Goal: Check status: Check status

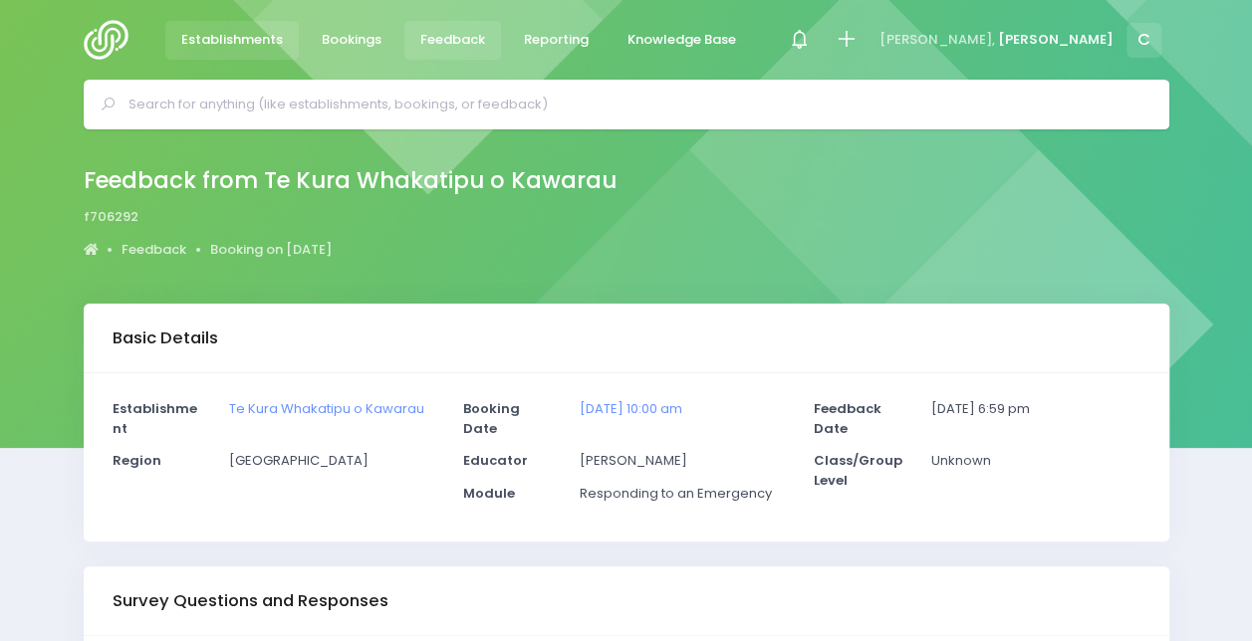
click at [220, 44] on span "Establishments" at bounding box center [232, 40] width 102 height 20
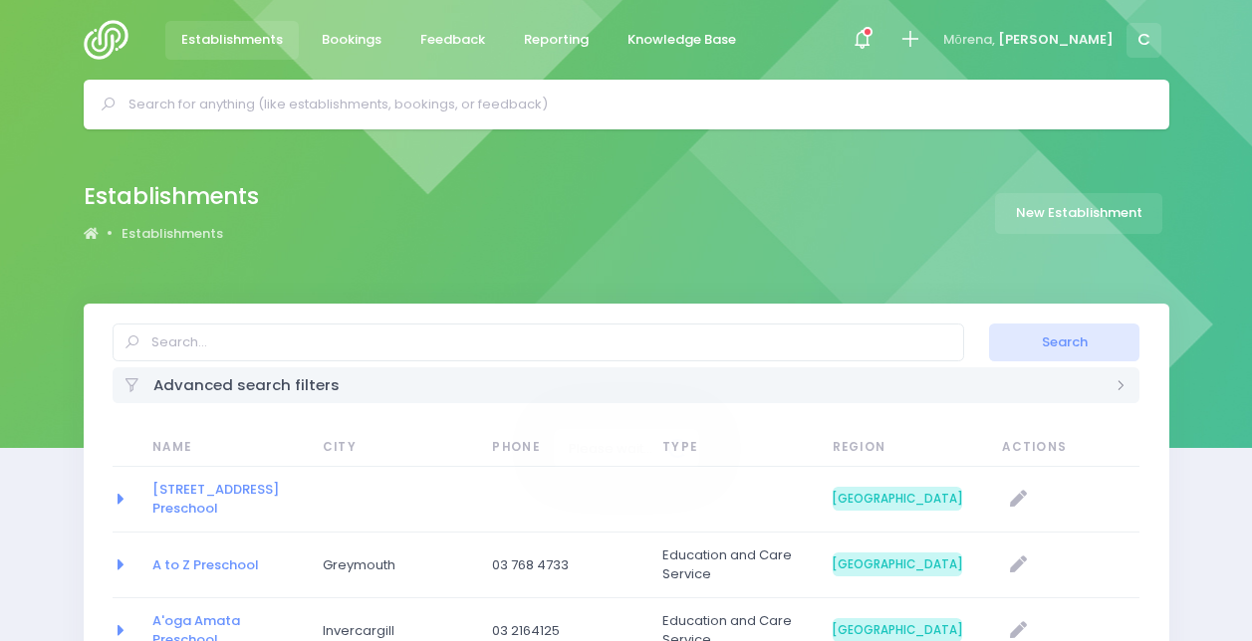
select select "20"
click at [872, 29] on icon at bounding box center [867, 32] width 10 height 10
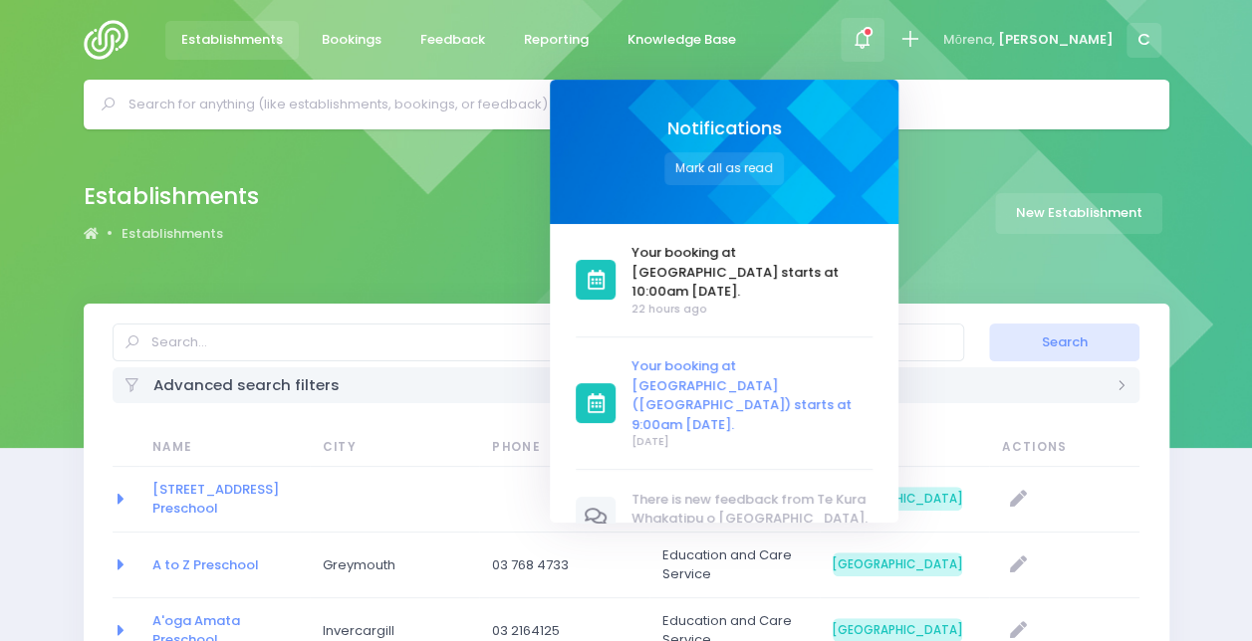
click at [762, 375] on span "Your booking at [GEOGRAPHIC_DATA] ([GEOGRAPHIC_DATA]) starts at 9:00am [DATE]." at bounding box center [751, 395] width 241 height 78
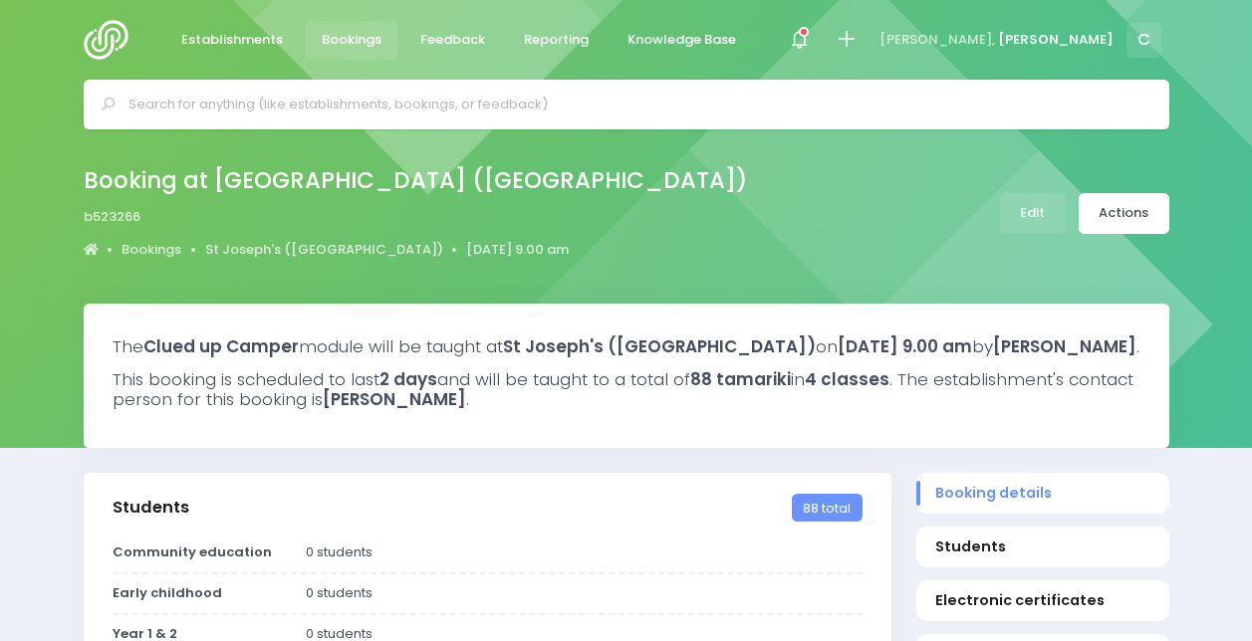
select select "5"
click at [345, 34] on span "Bookings" at bounding box center [352, 40] width 60 height 20
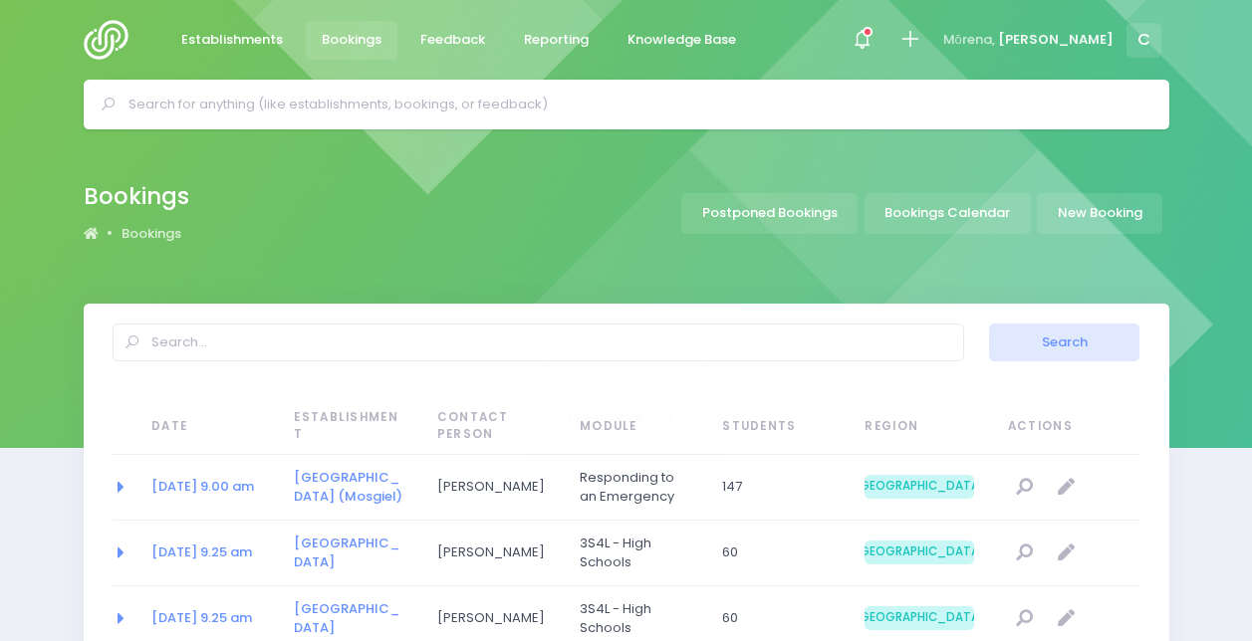
select select "20"
click at [1008, 219] on link "Bookings Calendar" at bounding box center [947, 213] width 166 height 41
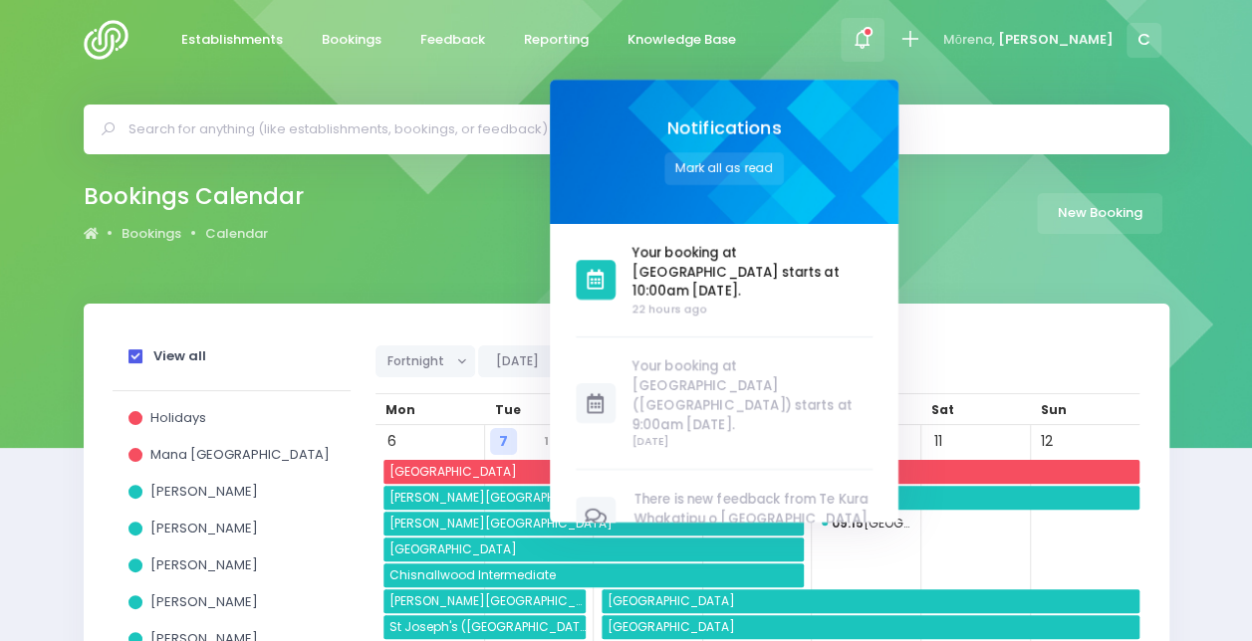
click at [872, 29] on icon at bounding box center [867, 32] width 10 height 10
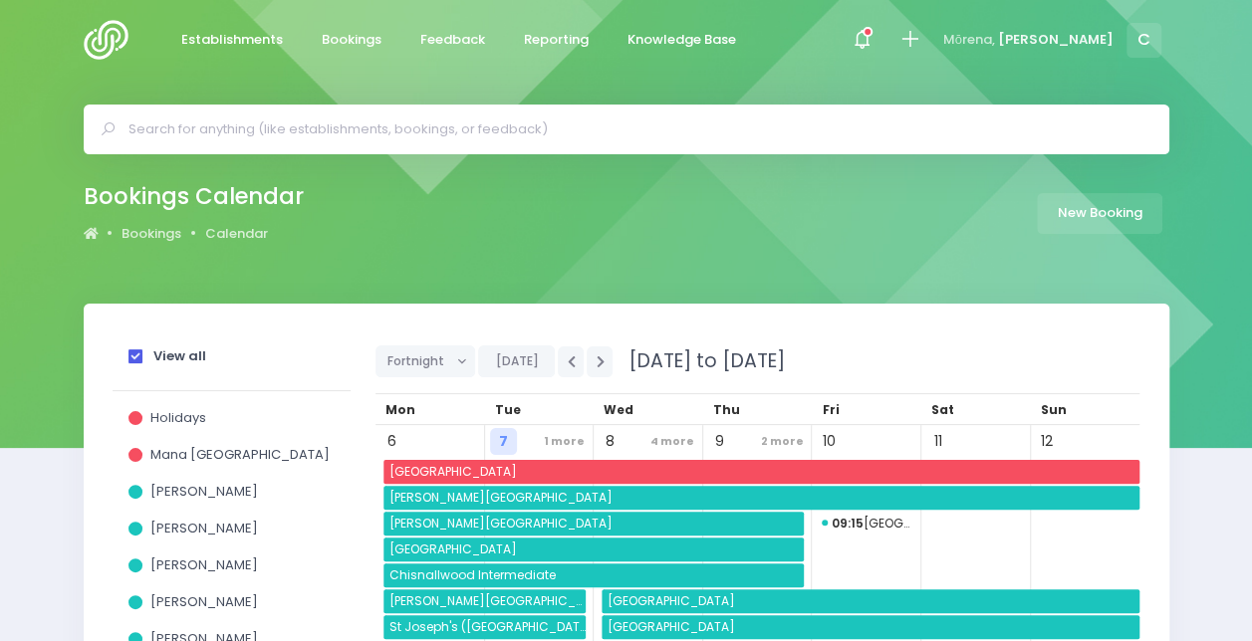
click at [163, 354] on strong "View all" at bounding box center [179, 355] width 53 height 19
click at [0, 0] on input "View all" at bounding box center [0, 0] width 0 height 0
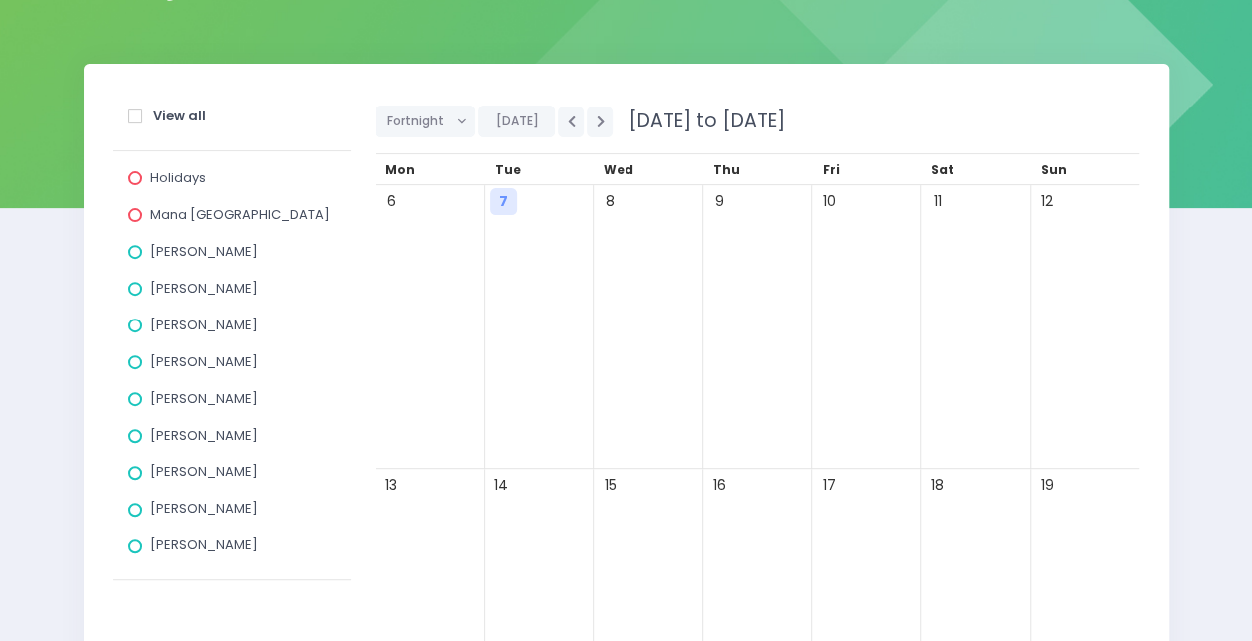
scroll to position [245, 0]
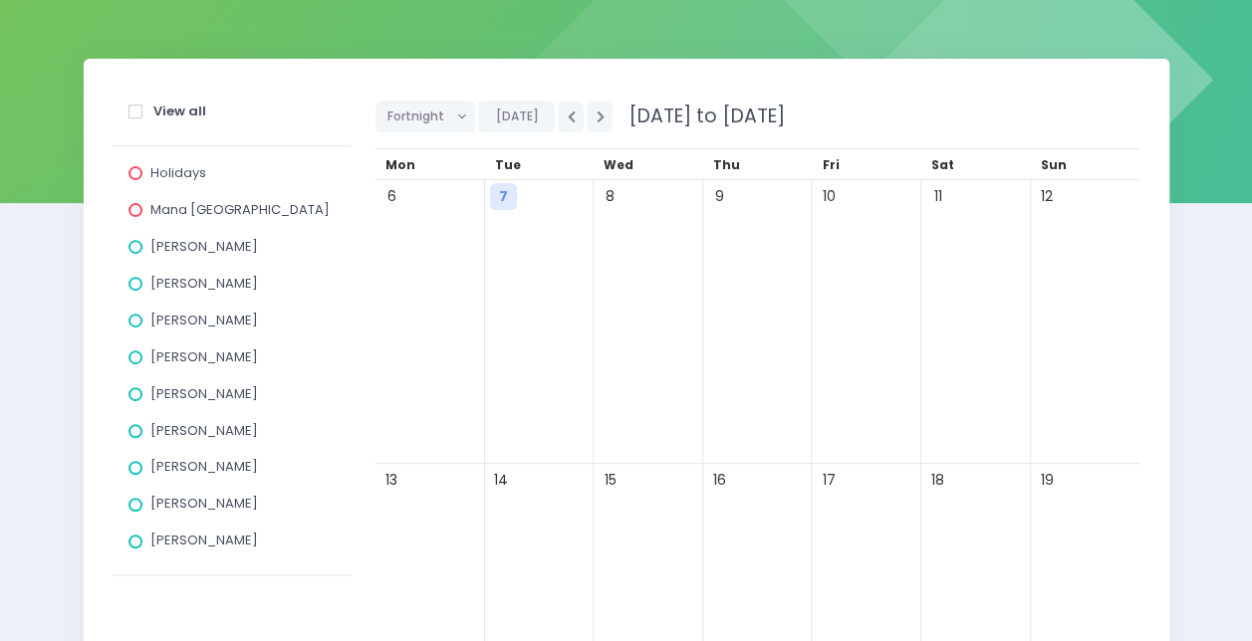
click at [181, 291] on span "[PERSON_NAME]" at bounding box center [204, 283] width 108 height 19
click at [0, 0] on input "[PERSON_NAME]" at bounding box center [0, 0] width 0 height 0
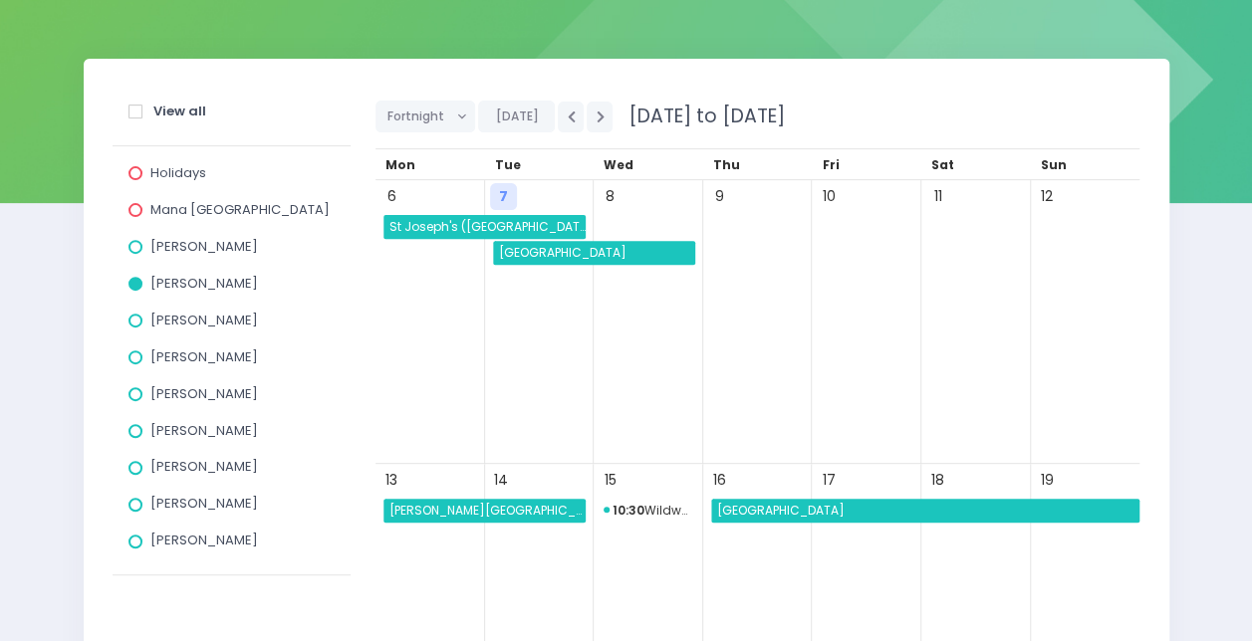
click at [446, 220] on span "St Joseph's ([GEOGRAPHIC_DATA])" at bounding box center [485, 227] width 199 height 24
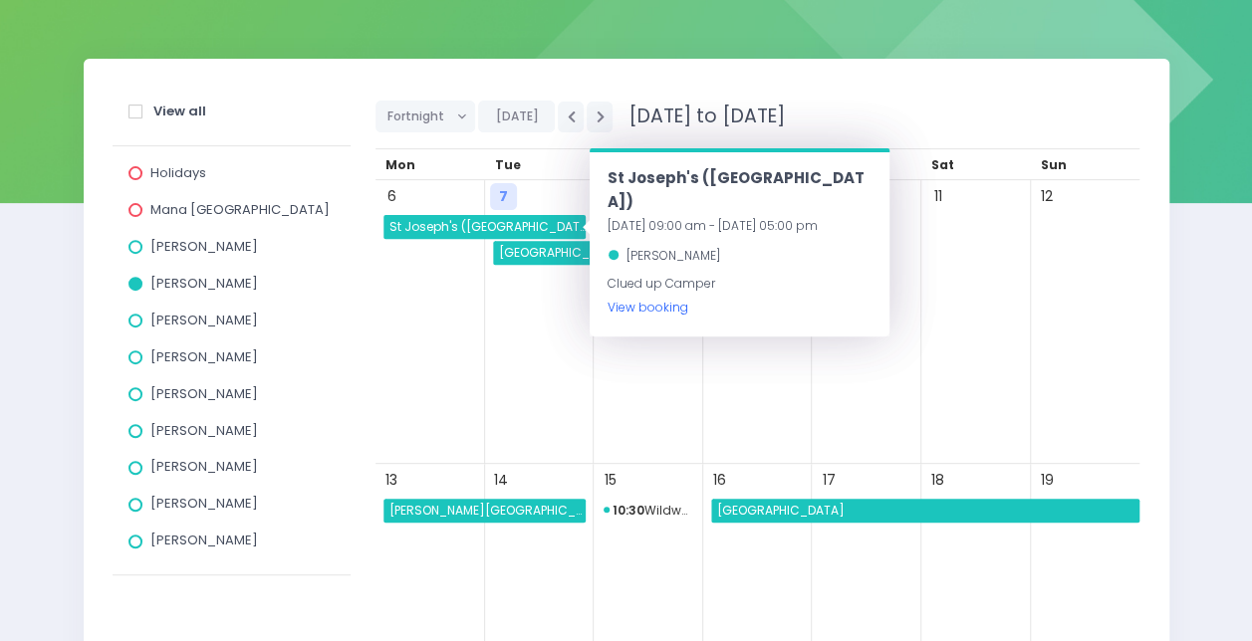
click at [677, 299] on link "View booking" at bounding box center [647, 307] width 81 height 17
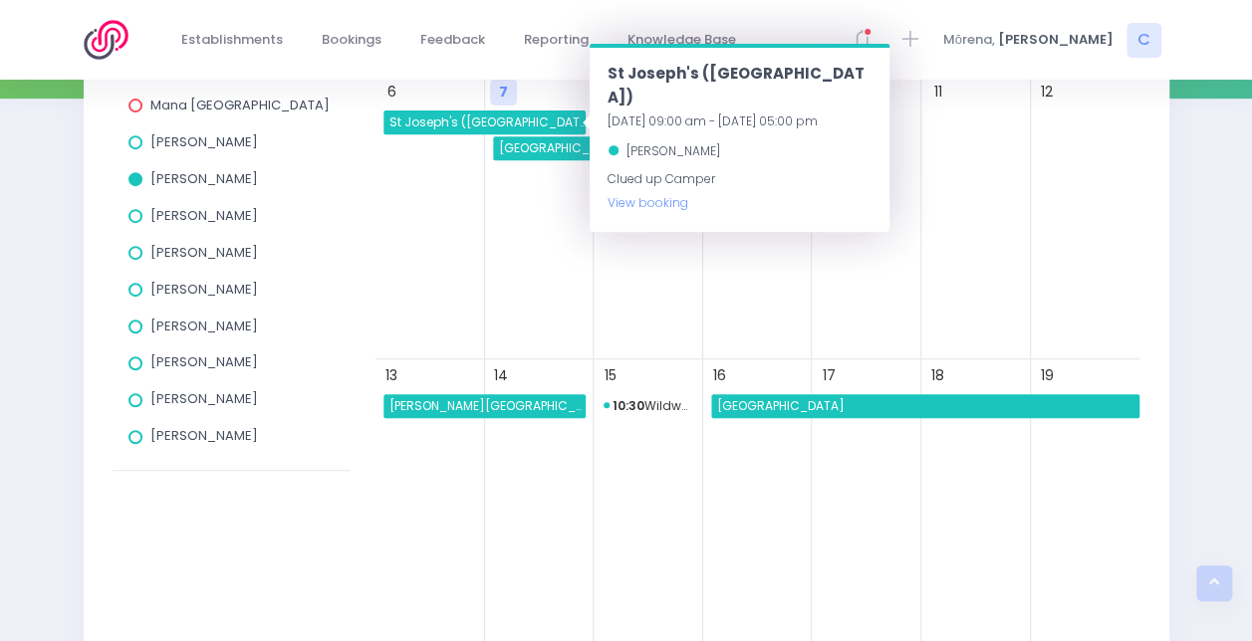
scroll to position [283, 0]
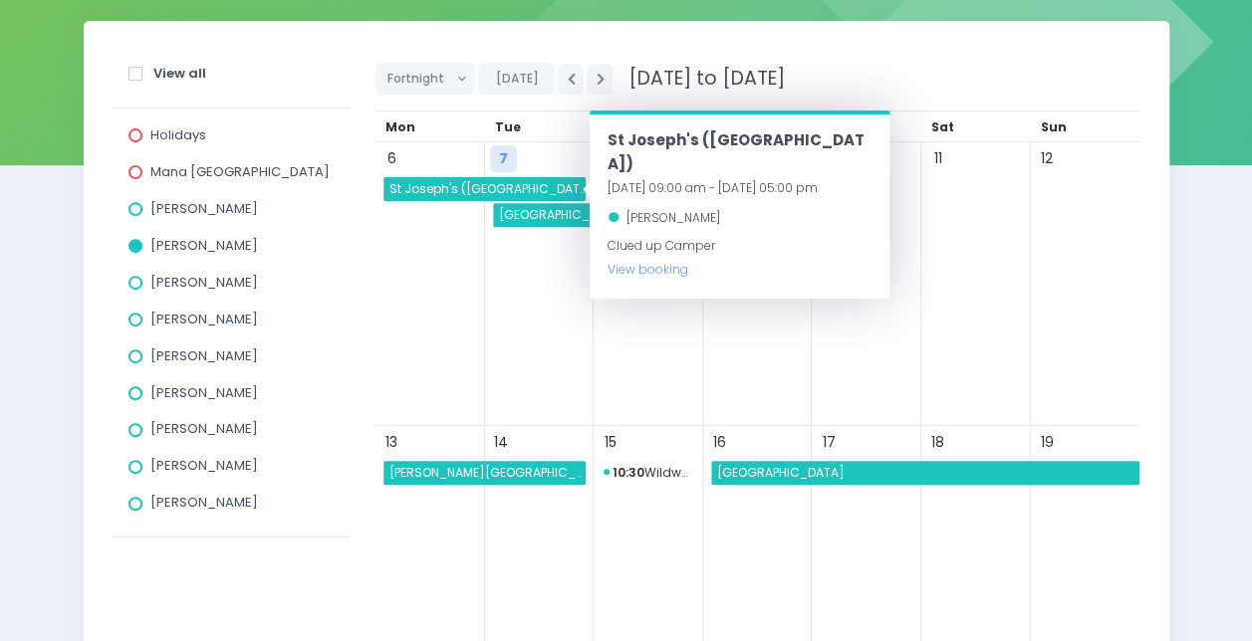
click at [502, 467] on span "Cromwell College" at bounding box center [485, 473] width 199 height 24
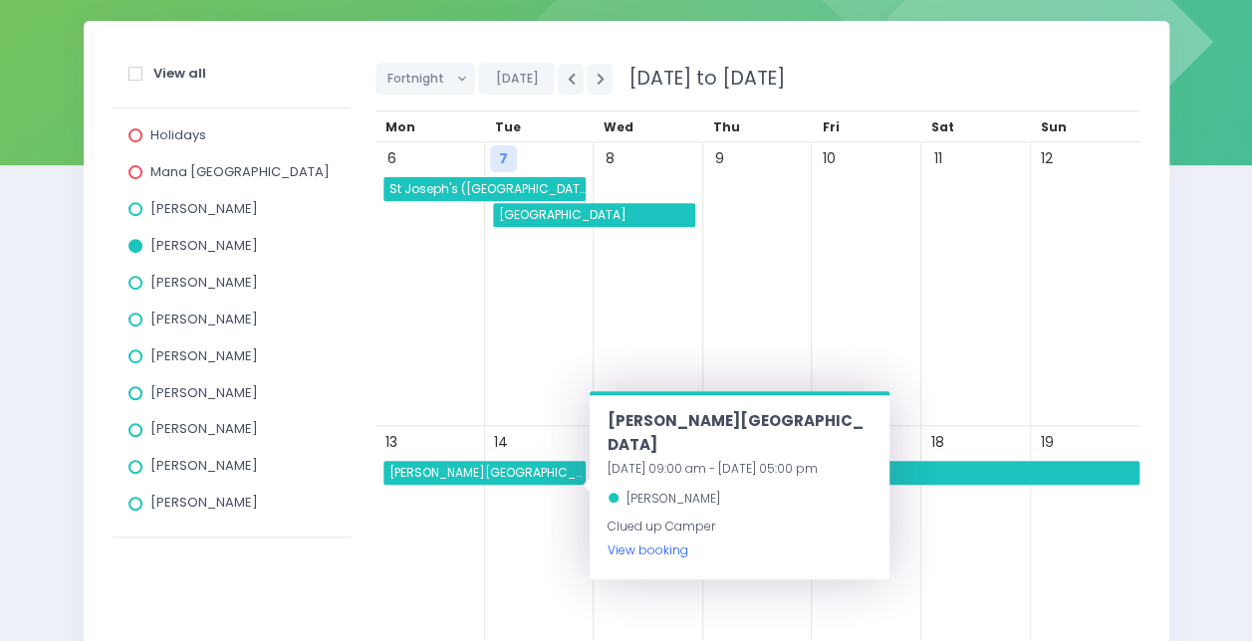
click at [659, 542] on link "View booking" at bounding box center [647, 550] width 81 height 17
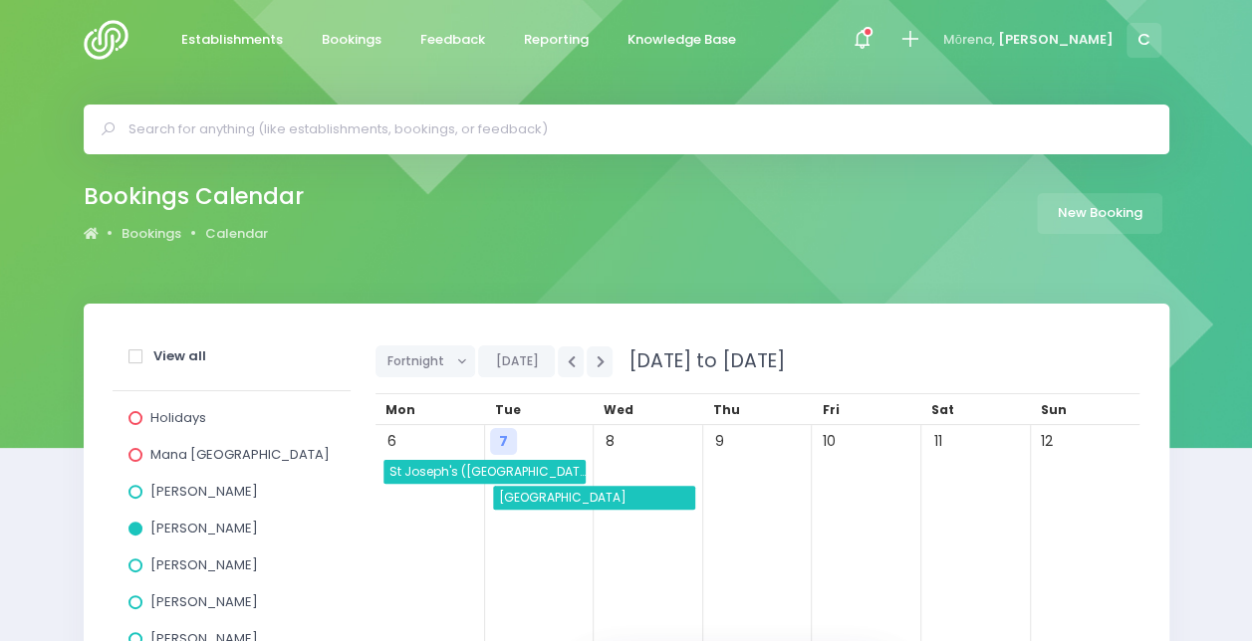
click at [293, 139] on input "text" at bounding box center [634, 130] width 1013 height 30
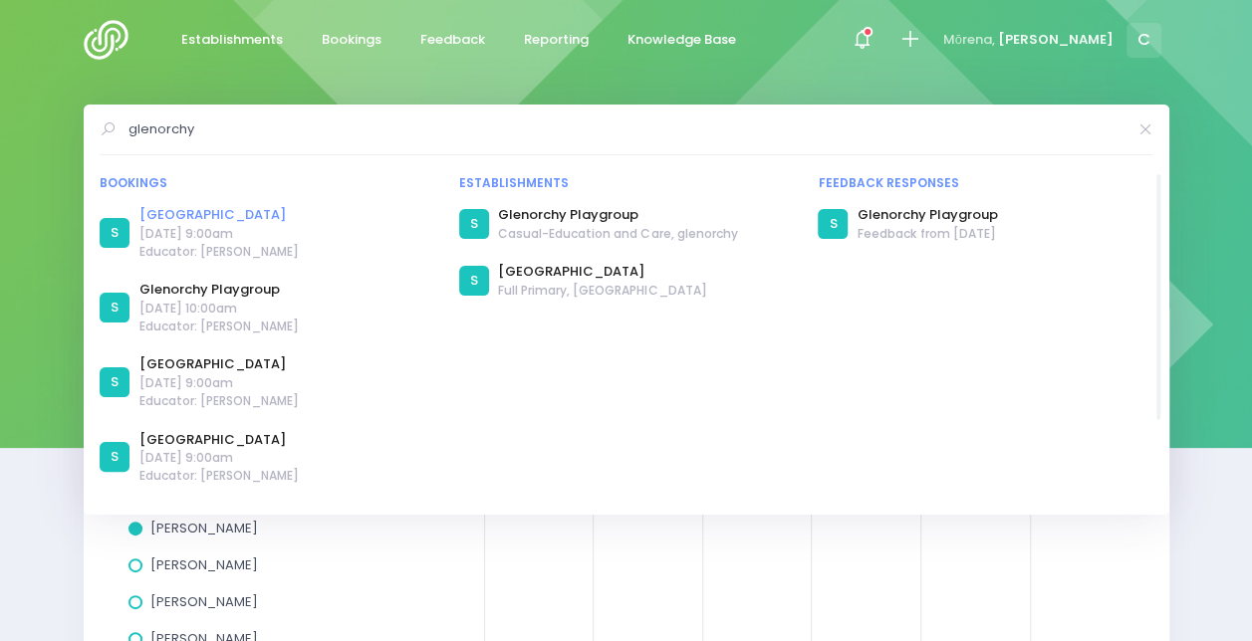
type input "glenorchy"
click at [188, 213] on link "Glenorchy School" at bounding box center [218, 215] width 159 height 20
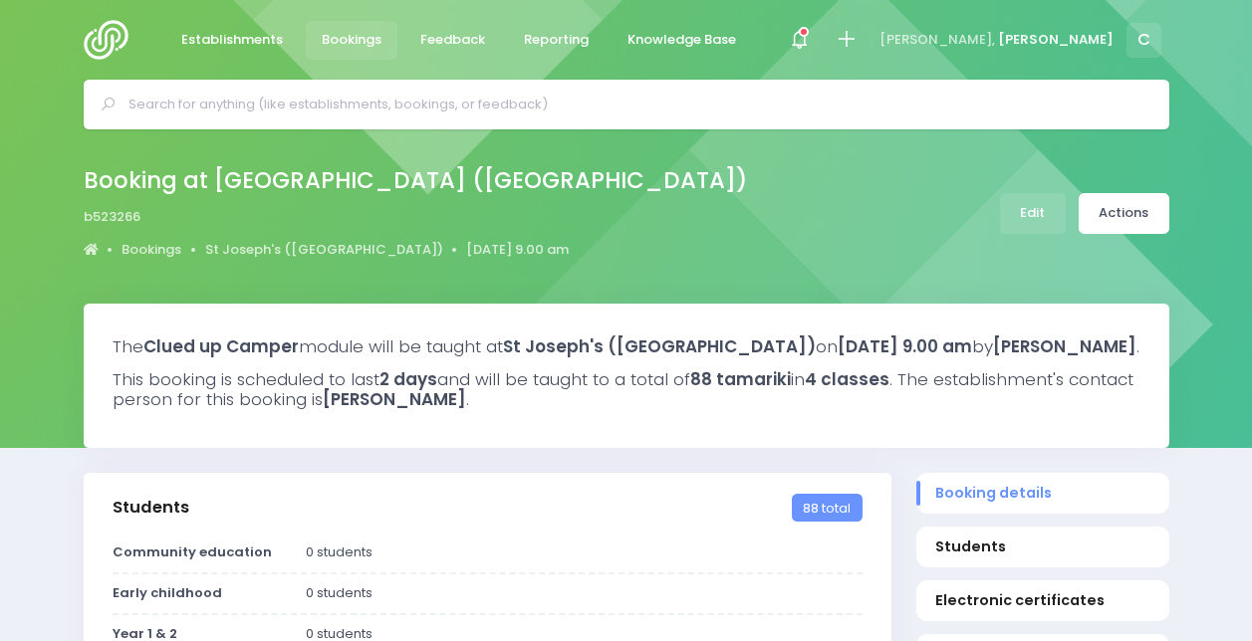
select select "5"
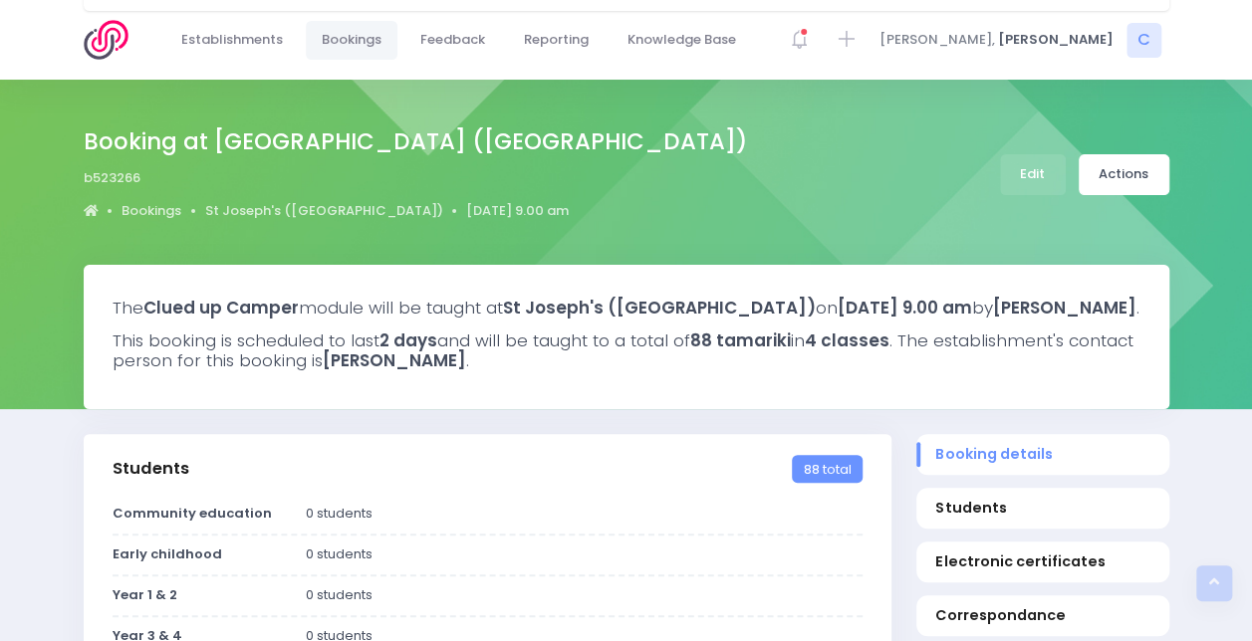
scroll to position [35, 0]
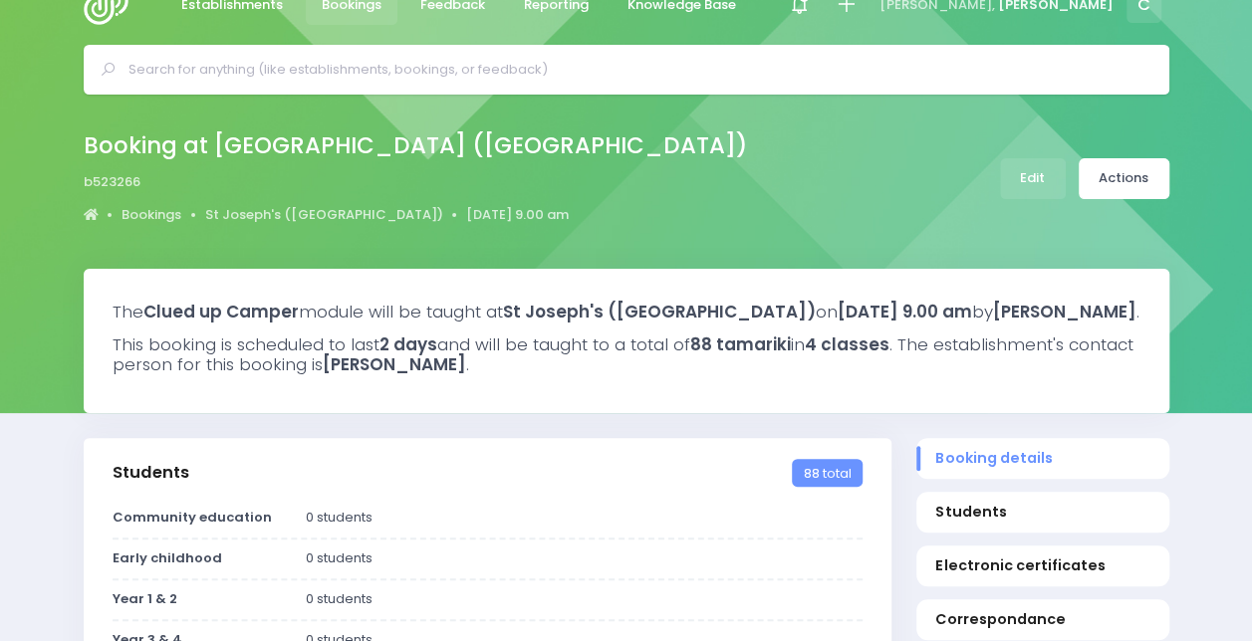
click at [1046, 152] on div "Booking at [GEOGRAPHIC_DATA] ([GEOGRAPHIC_DATA]) b523266 Bookings [GEOGRAPHIC_D…" at bounding box center [626, 178] width 1135 height 105
click at [1043, 163] on link "Edit" at bounding box center [1033, 178] width 66 height 41
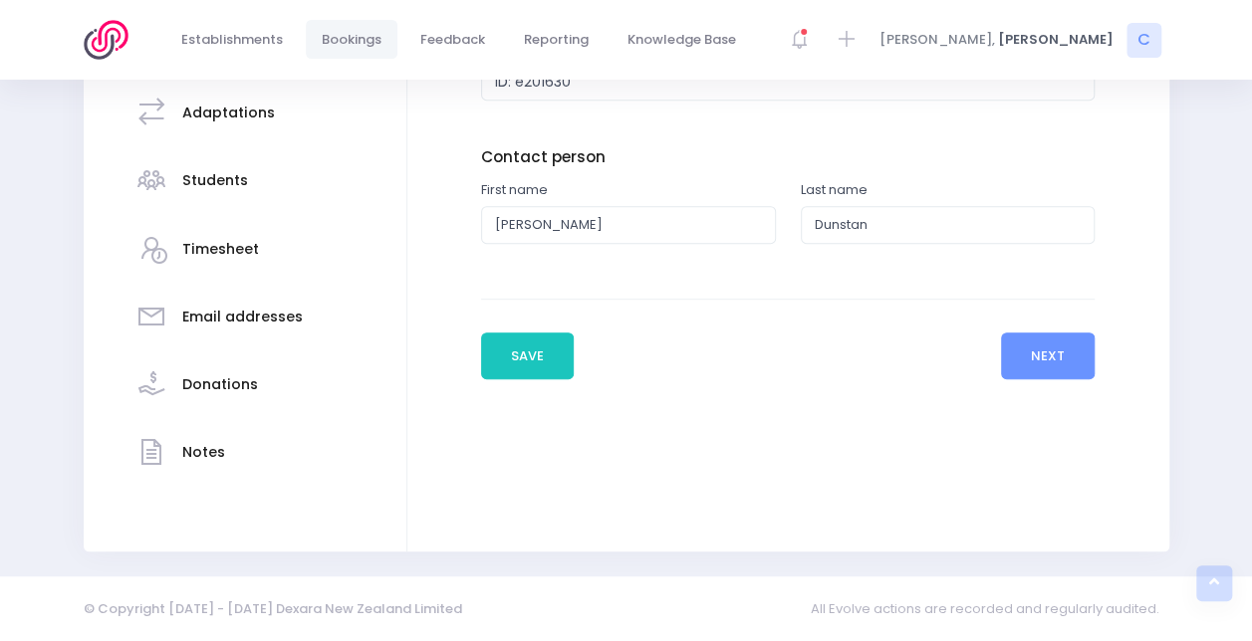
click at [214, 179] on h3 "Students" at bounding box center [215, 180] width 66 height 17
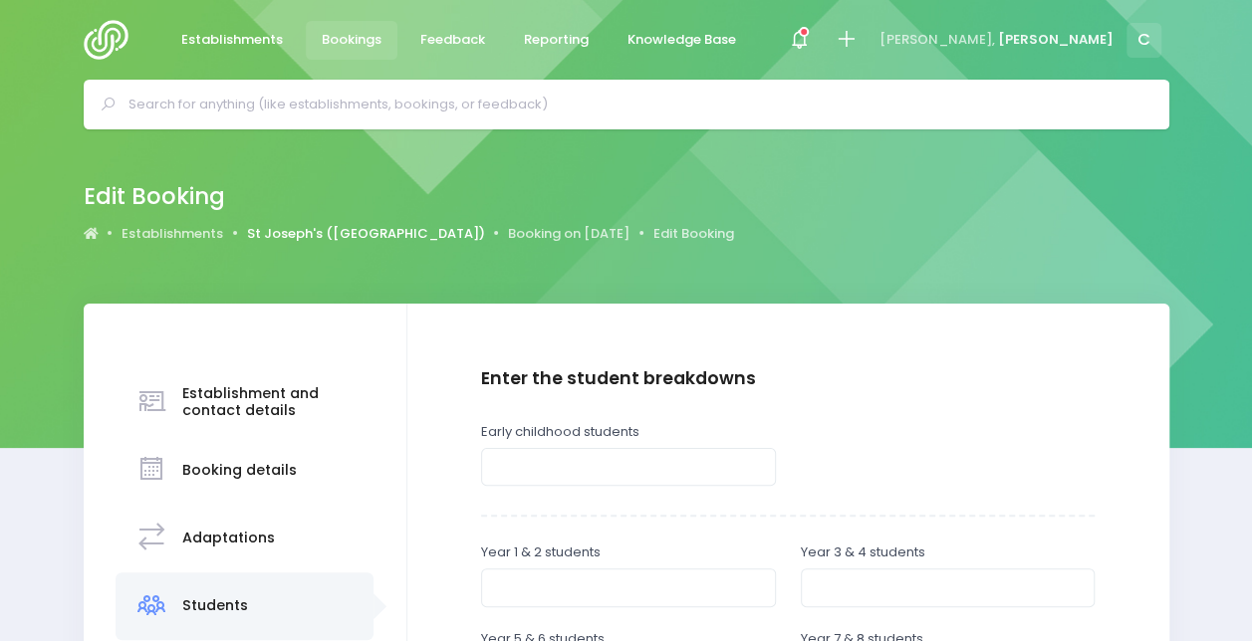
click at [289, 233] on link "St Joseph's (Queenstown)" at bounding box center [366, 234] width 238 height 20
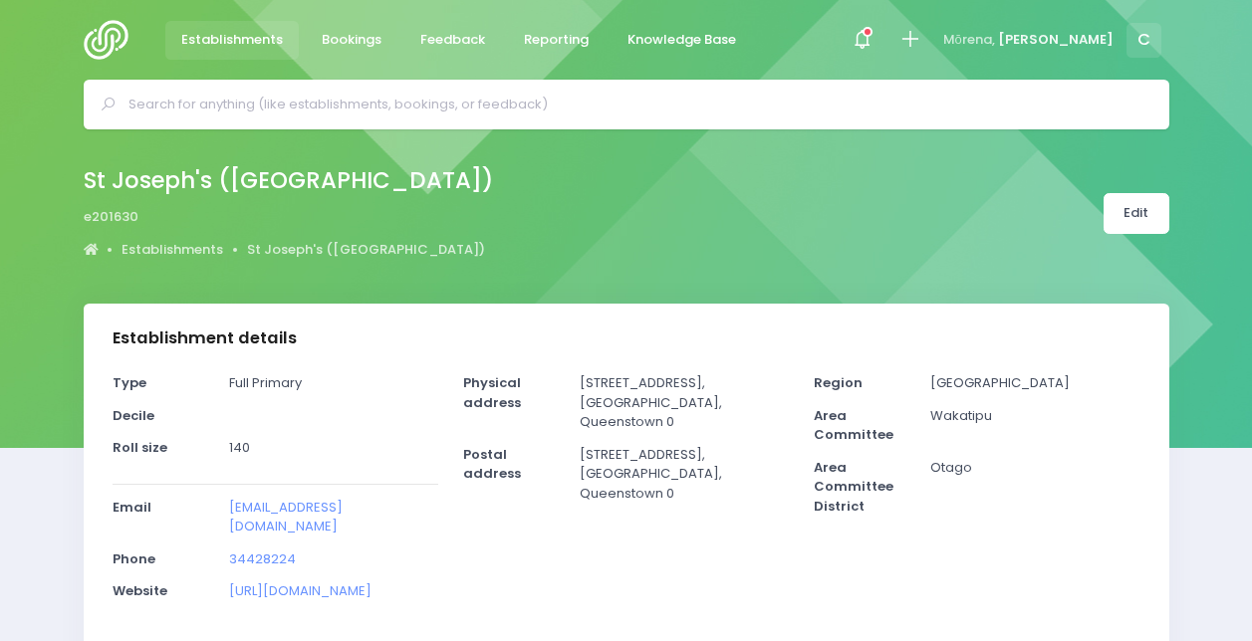
select select "5"
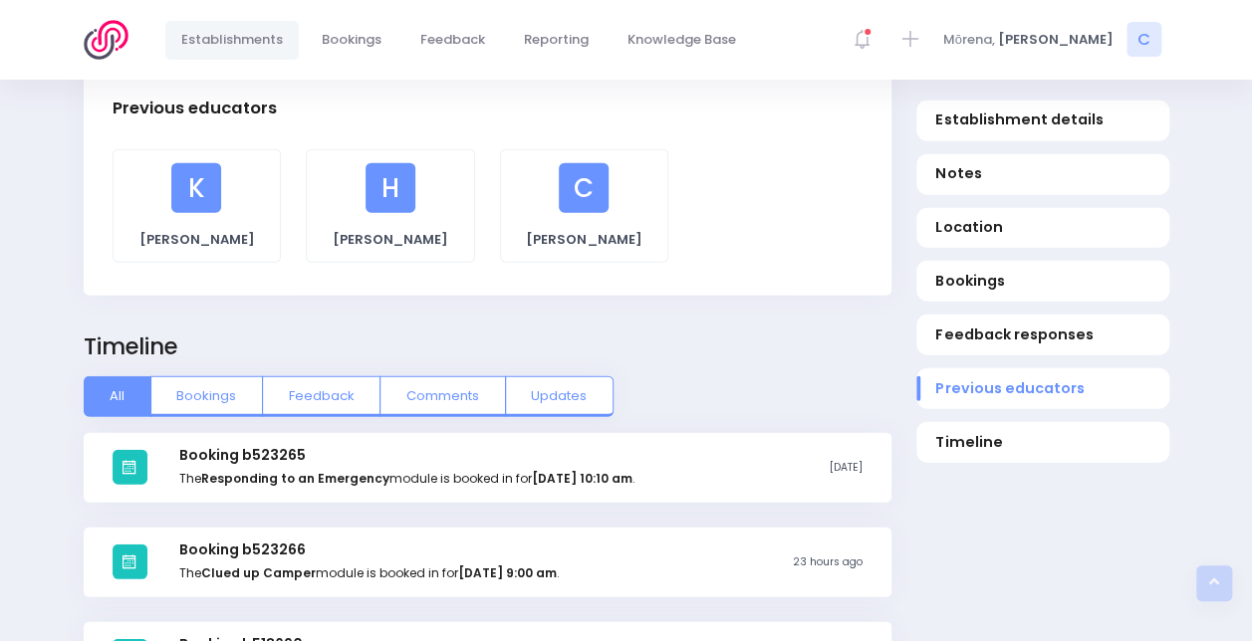
scroll to position [2165, 0]
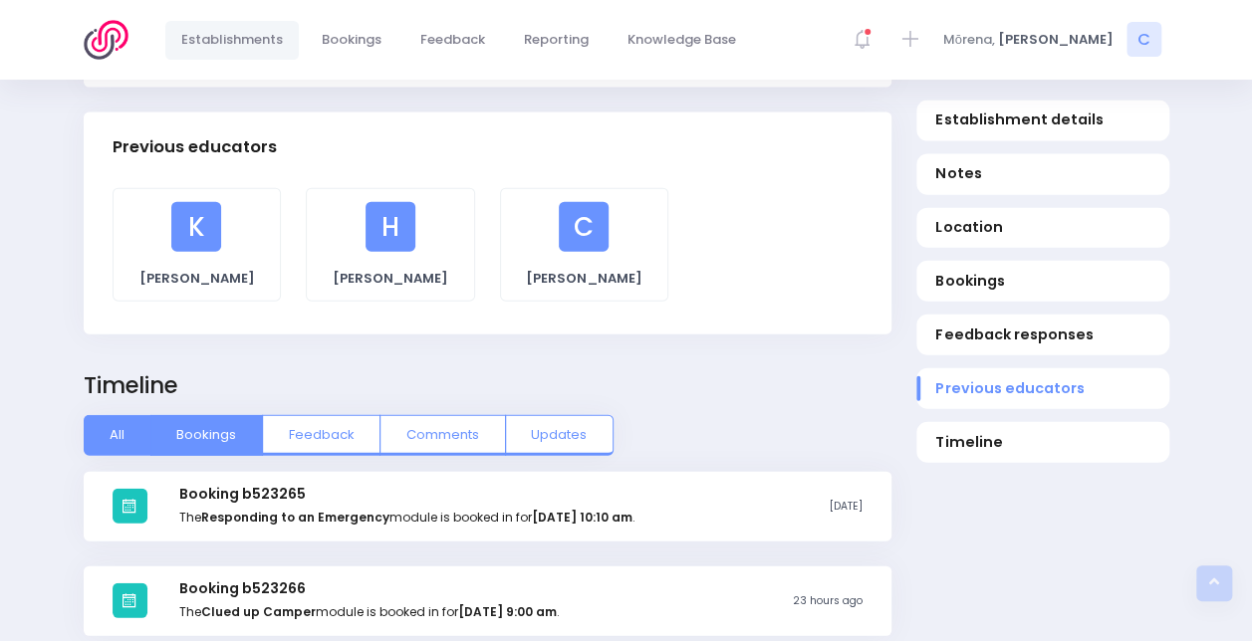
click at [175, 415] on button "Bookings" at bounding box center [206, 435] width 113 height 40
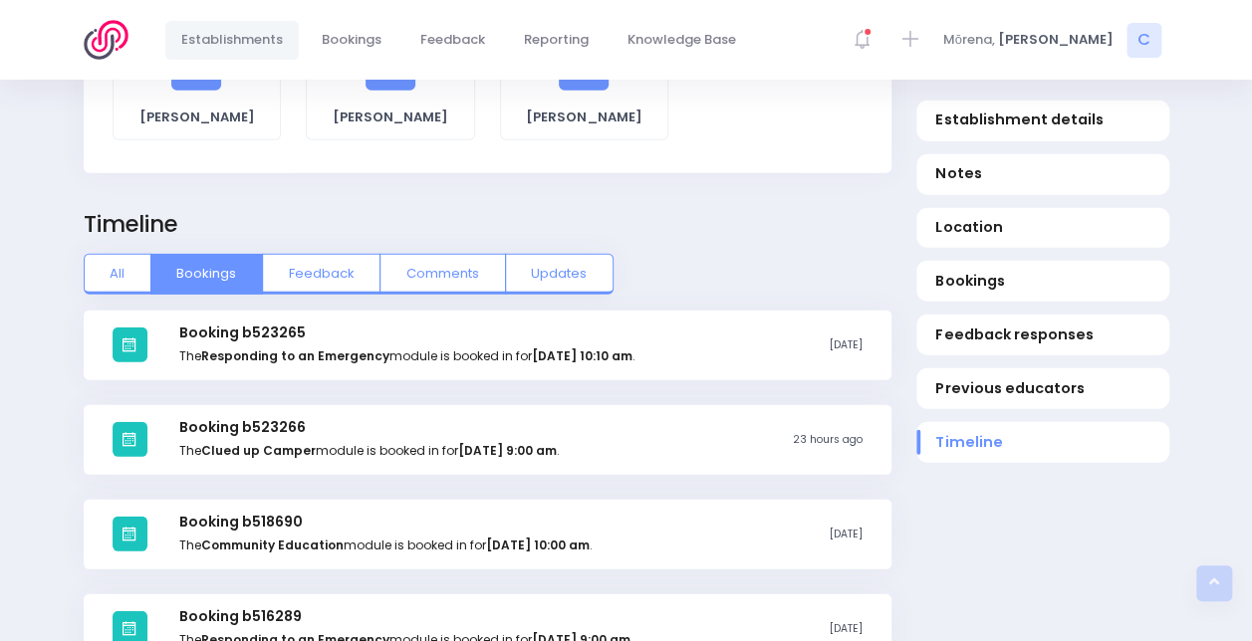
scroll to position [2321, 0]
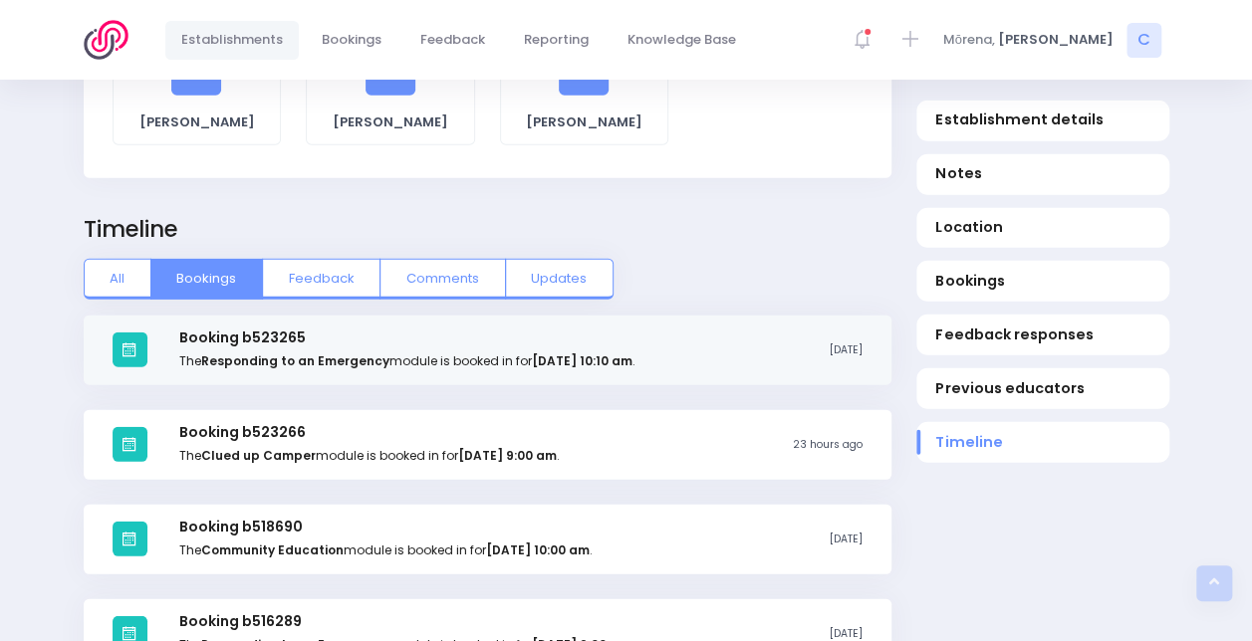
click at [376, 330] on div "Booking b523265 The Responding to an Emergency module is booked in for Monday t…" at bounding box center [406, 350] width 455 height 41
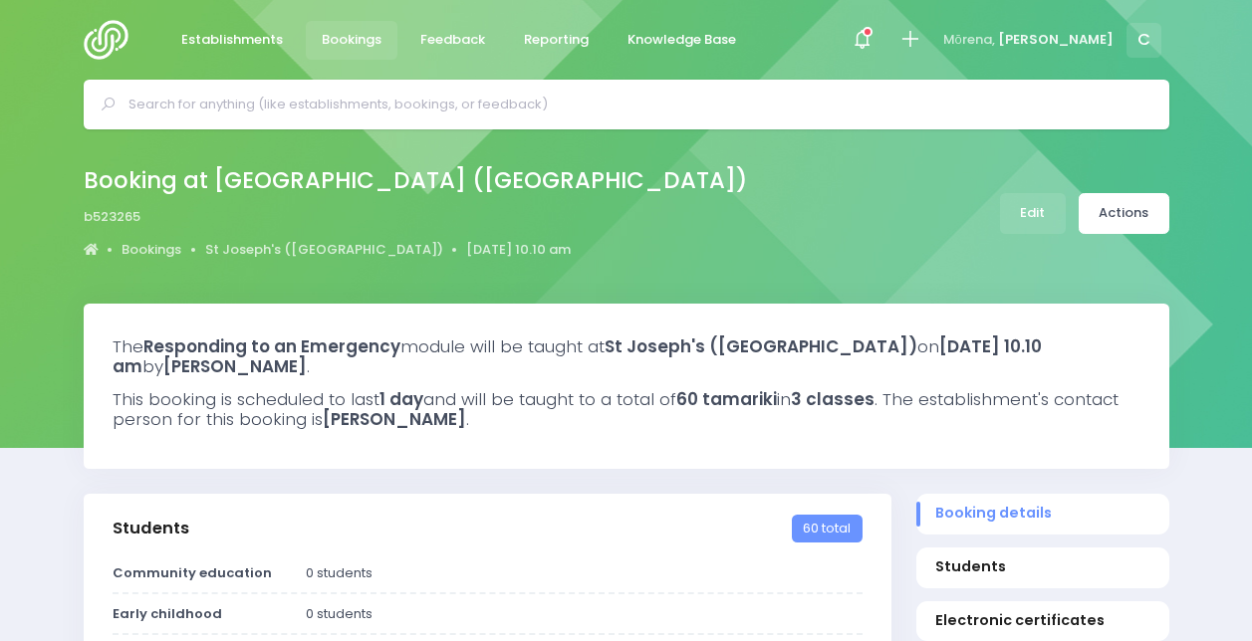
select select "5"
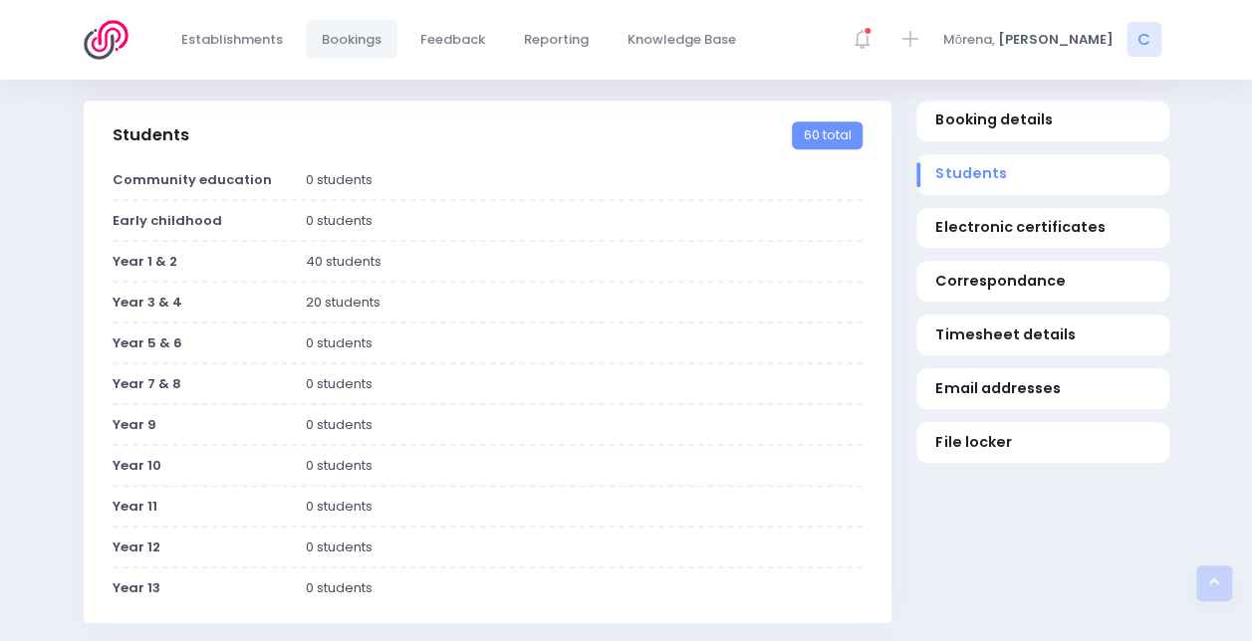
scroll to position [410, 0]
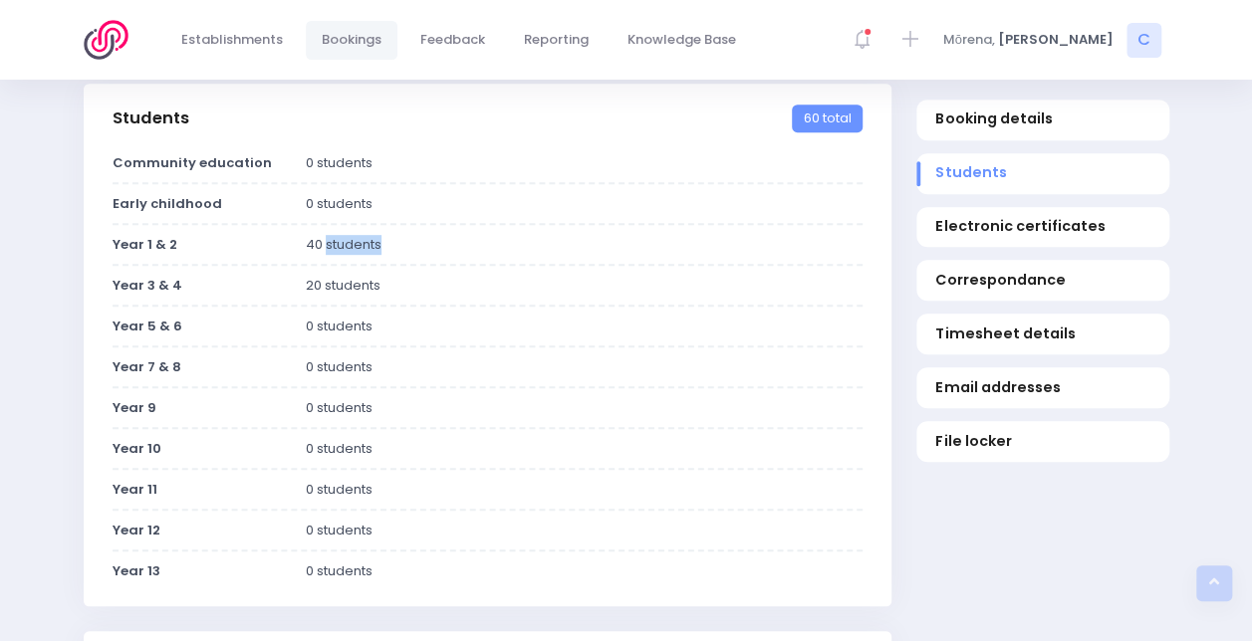
drag, startPoint x: 315, startPoint y: 237, endPoint x: 362, endPoint y: 255, distance: 51.0
click at [362, 255] on div "Community education 0 students Early childhood 0 students Year 9" at bounding box center [487, 380] width 807 height 454
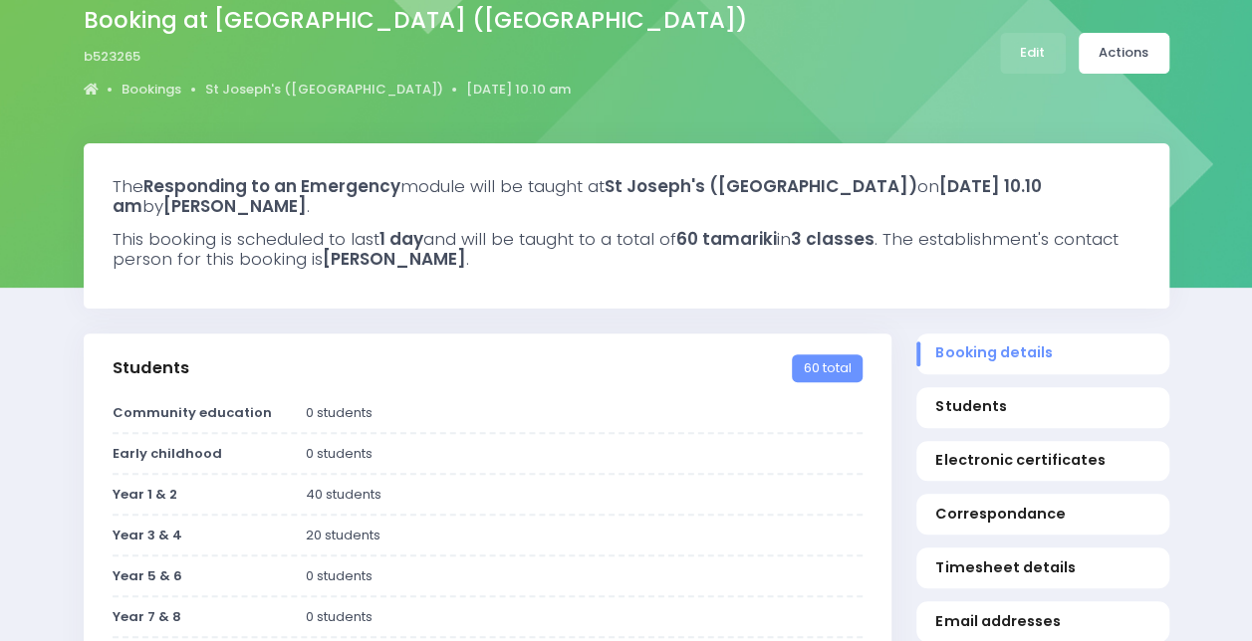
scroll to position [0, 0]
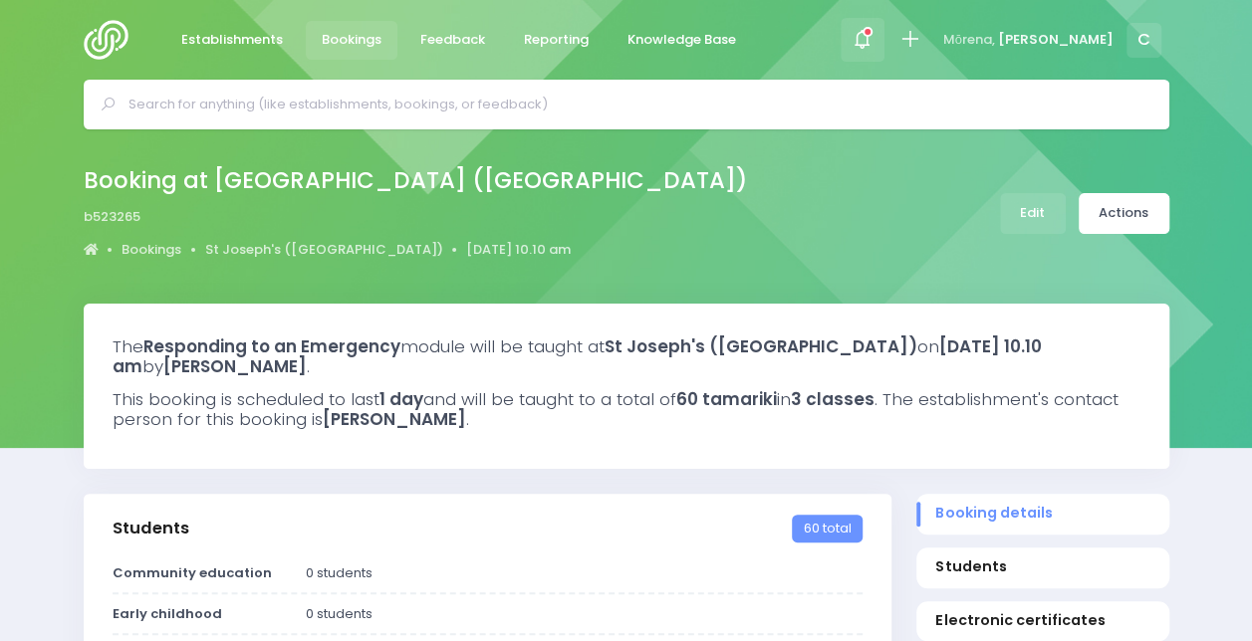
click at [885, 24] on div at bounding box center [862, 40] width 45 height 45
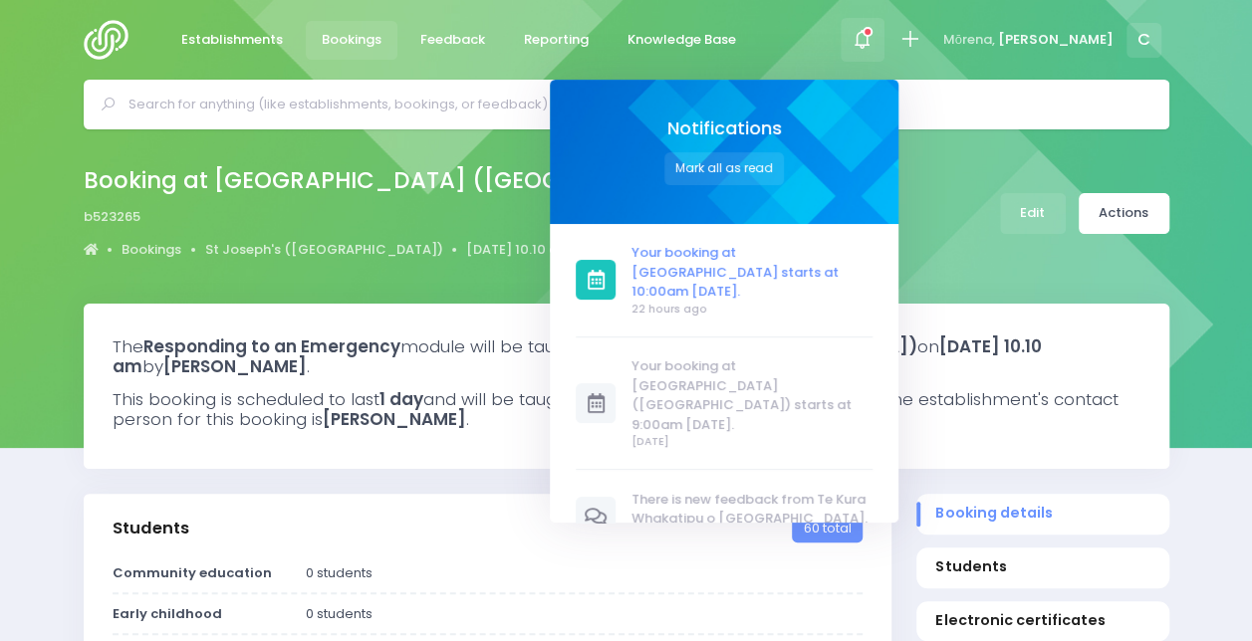
click at [795, 263] on span "Your booking at [GEOGRAPHIC_DATA] starts at 10:00am [DATE]." at bounding box center [751, 272] width 241 height 59
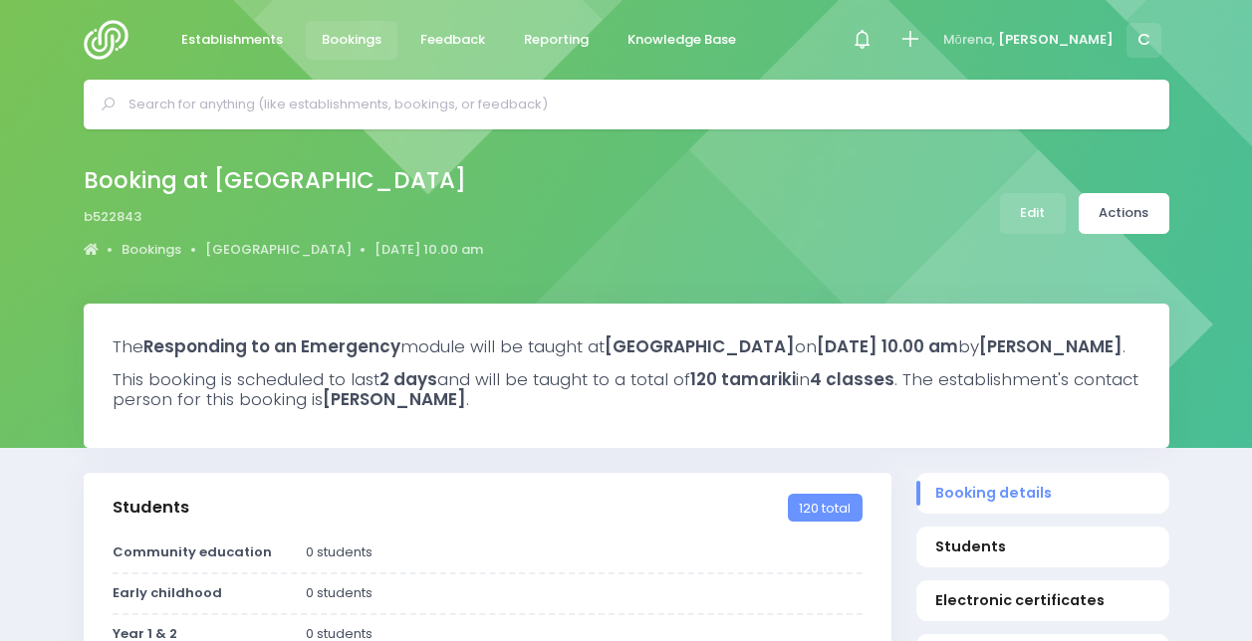
select select "5"
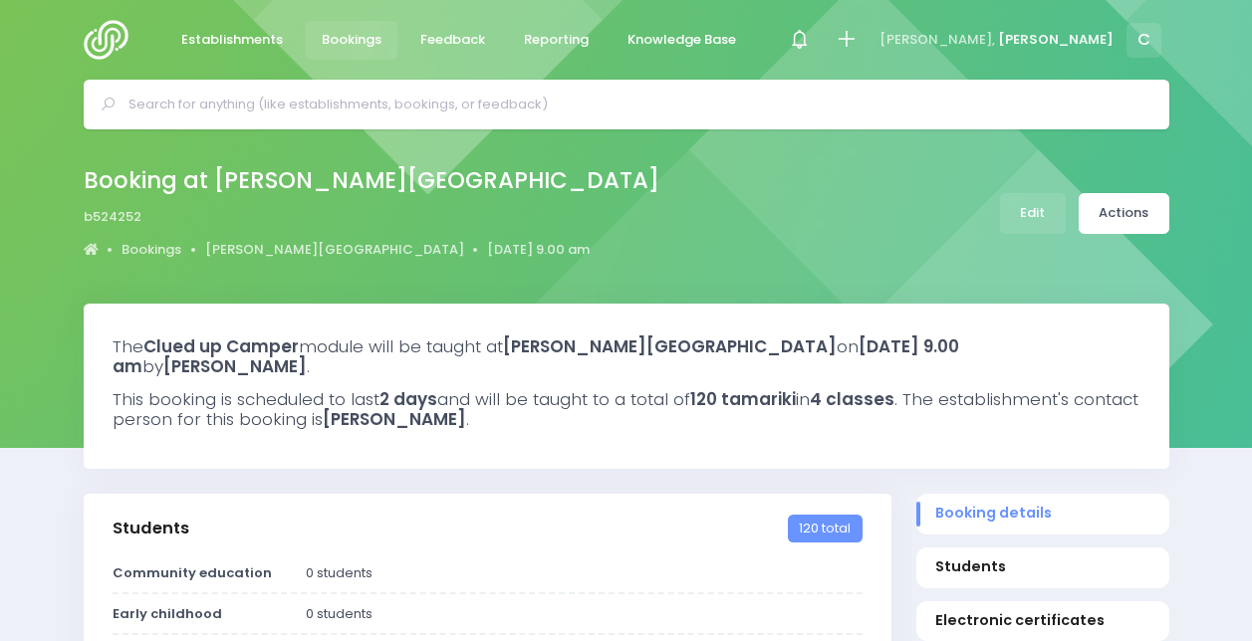
select select "5"
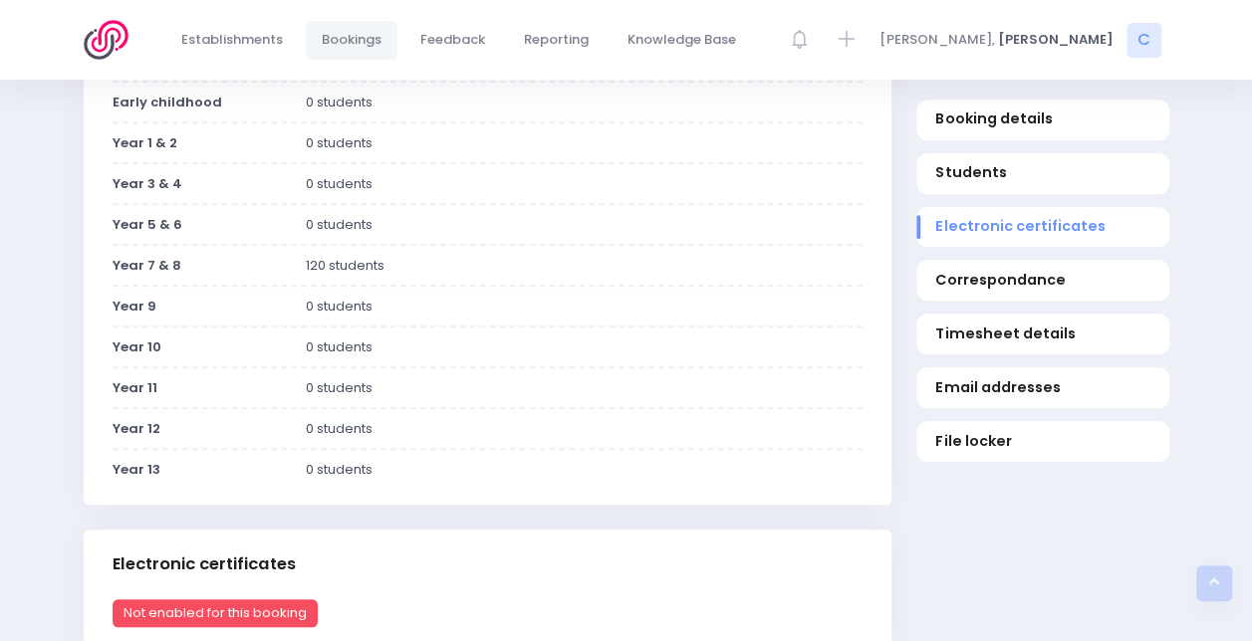
scroll to position [511, 0]
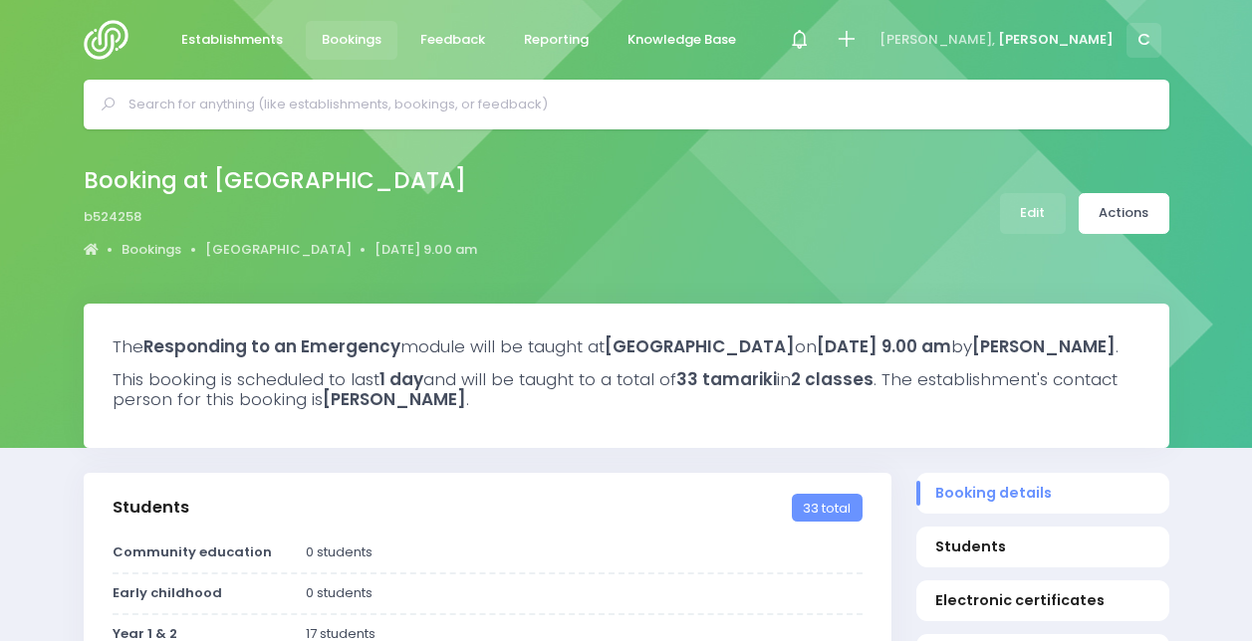
select select "5"
